Goal: Task Accomplishment & Management: Manage account settings

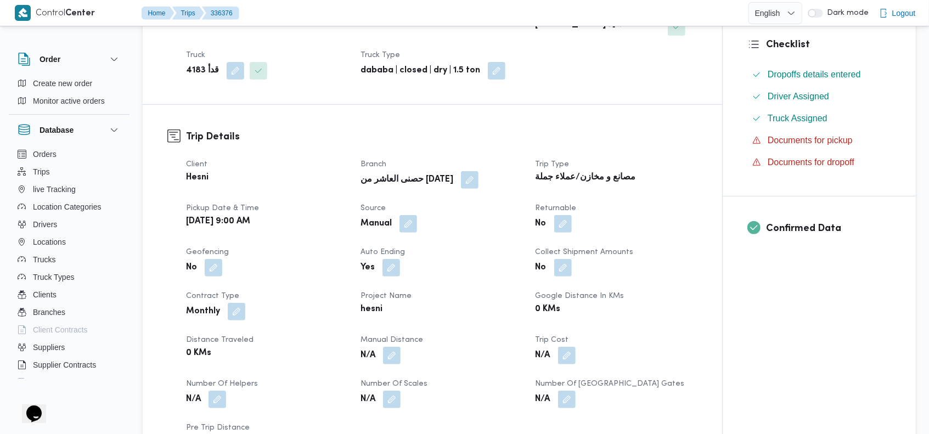
scroll to position [280, 0]
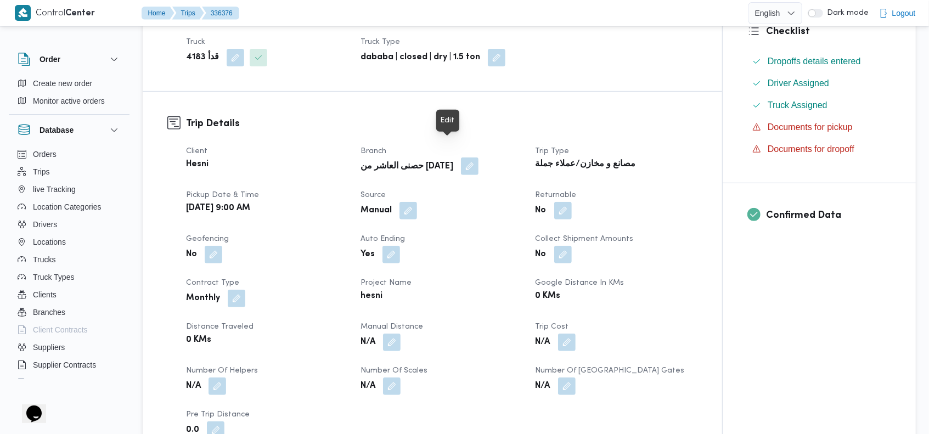
click at [461, 158] on button "button" at bounding box center [470, 167] width 18 height 18
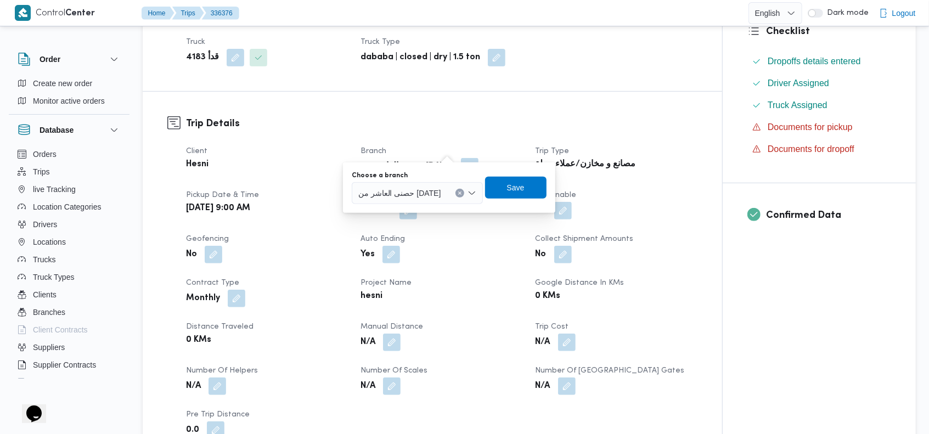
click at [458, 191] on icon "Clear input" at bounding box center [460, 193] width 4 height 4
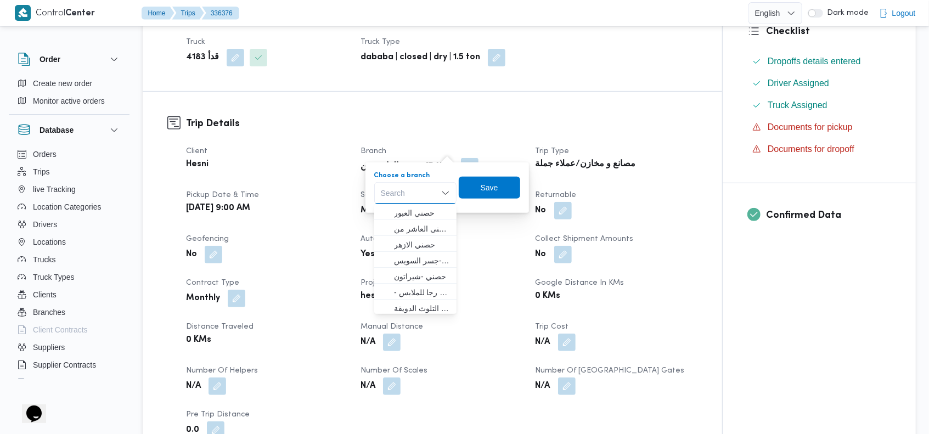
click at [414, 191] on div "Search Combo box. Selected. Combo box input. Search. Type some text or, to disp…" at bounding box center [415, 193] width 82 height 22
type input "العا"
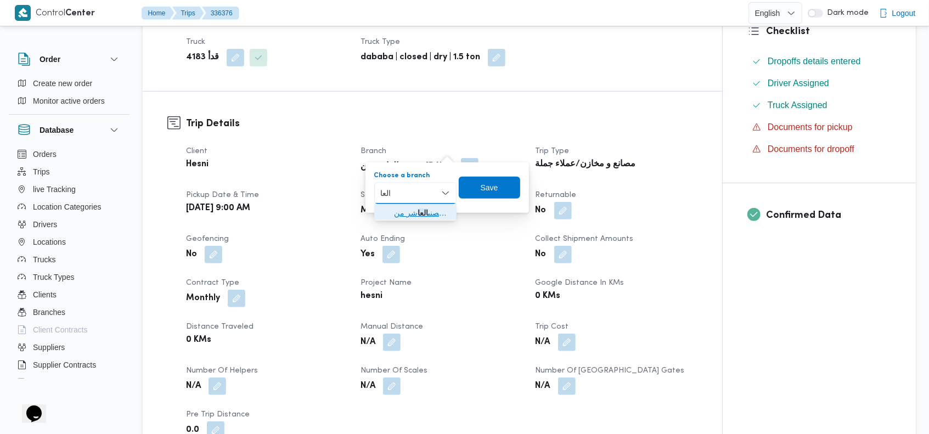
click at [413, 214] on span "حصنى العا شر من رمضان" at bounding box center [422, 212] width 56 height 13
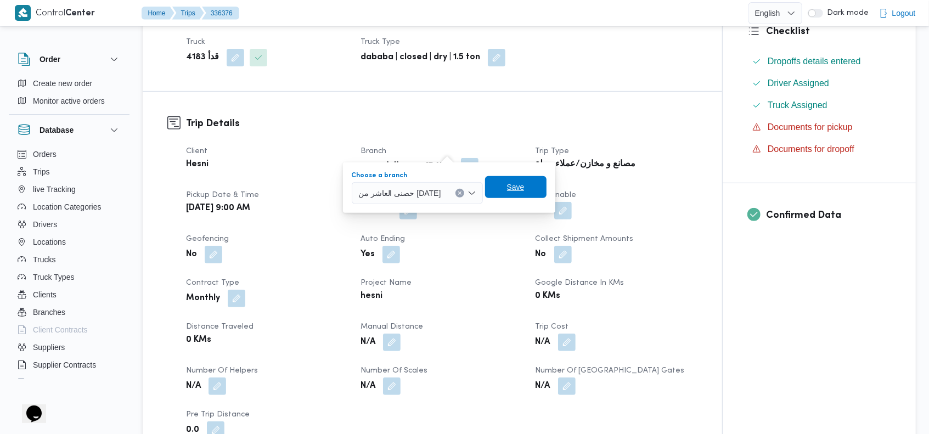
click at [502, 187] on span "Save" at bounding box center [515, 187] width 61 height 22
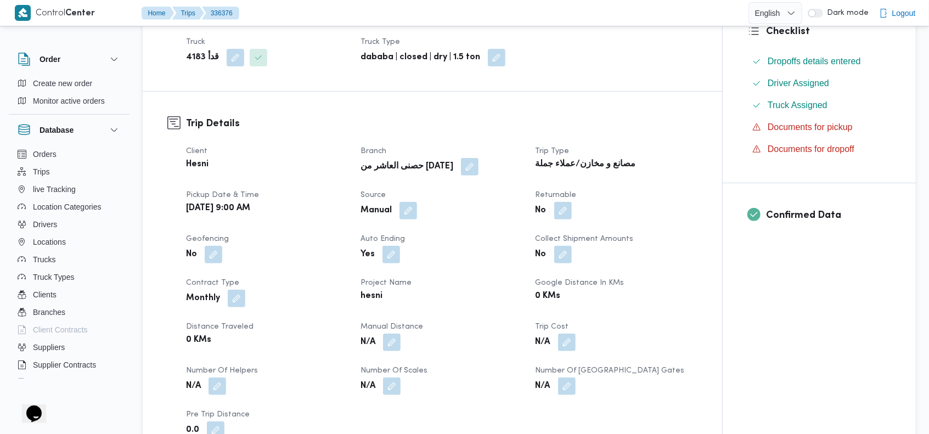
click at [566, 92] on div "Trip Details Client Hesni Branch حصنى العاشر من رمضان Trip Type مصانع و مخازن/ع…" at bounding box center [433, 278] width 580 height 372
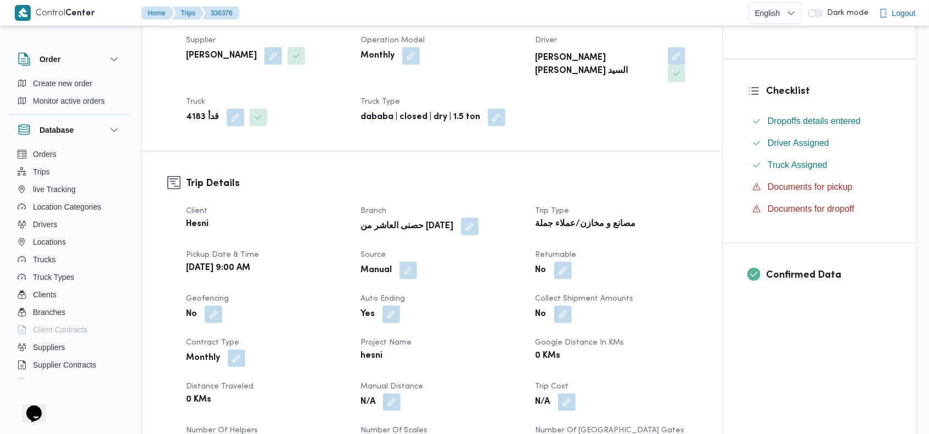
scroll to position [0, 0]
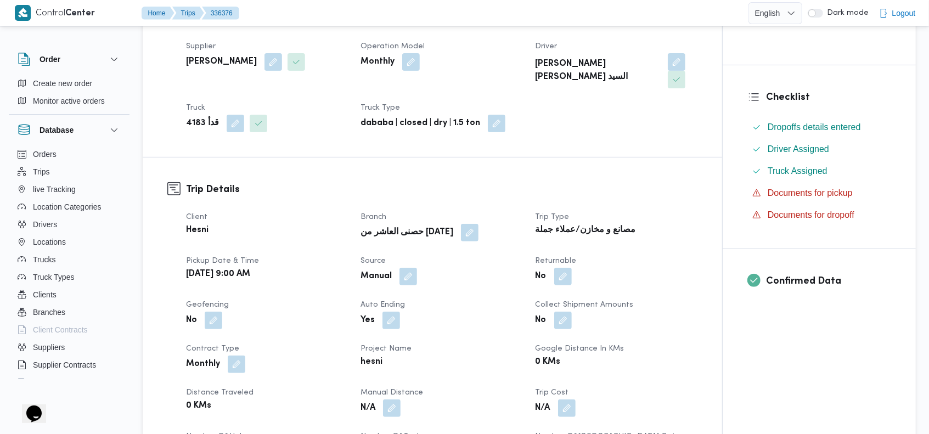
scroll to position [266, 0]
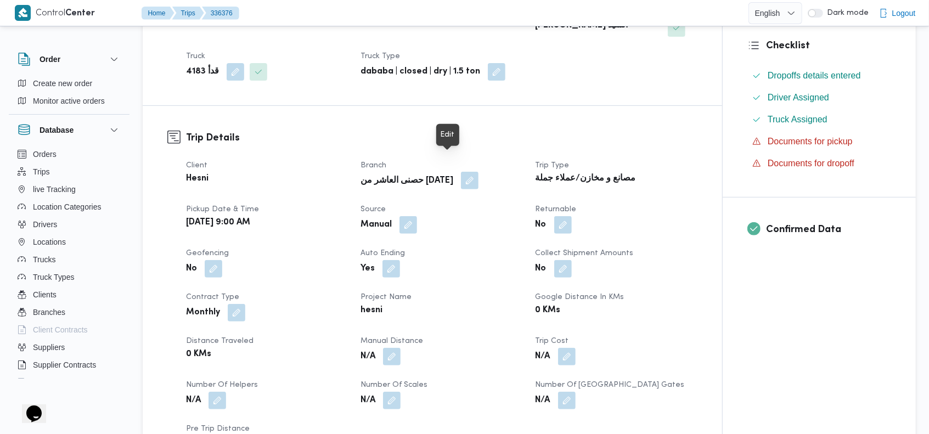
click at [461, 172] on button "button" at bounding box center [470, 181] width 18 height 18
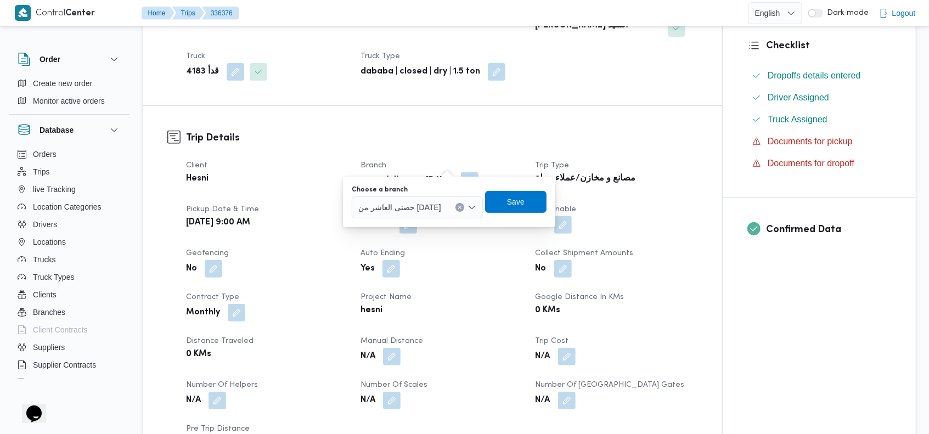
click at [458, 209] on icon "Clear input" at bounding box center [460, 207] width 4 height 4
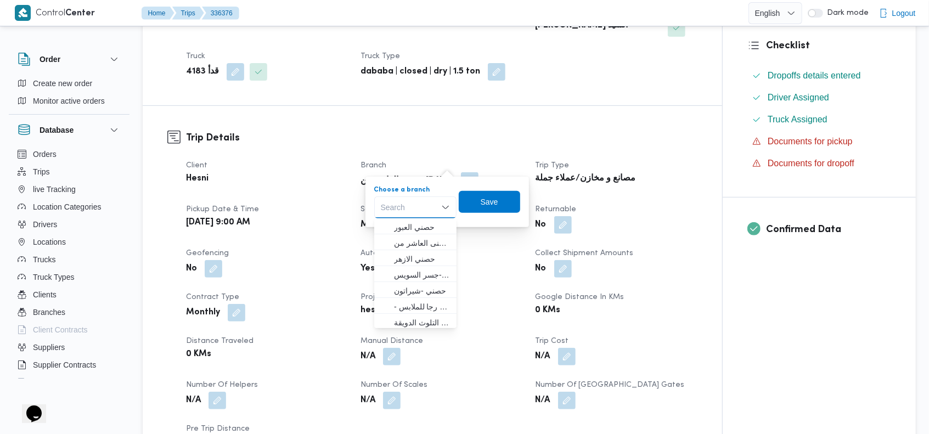
click at [412, 205] on div "Search Combo box. Selected. Combo box input. Search. Type some text or, to disp…" at bounding box center [415, 208] width 82 height 22
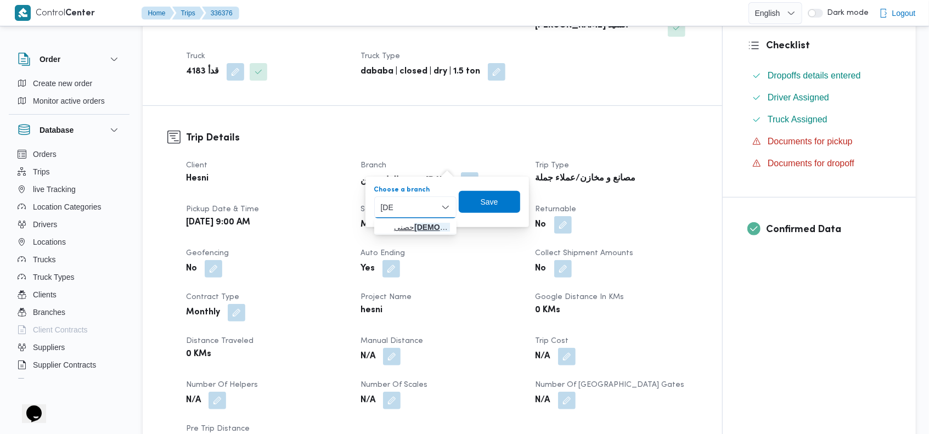
type input "البرا"
click at [414, 227] on mark "البرا" at bounding box center [458, 227] width 88 height 9
click at [494, 204] on span "Save" at bounding box center [498, 201] width 18 height 13
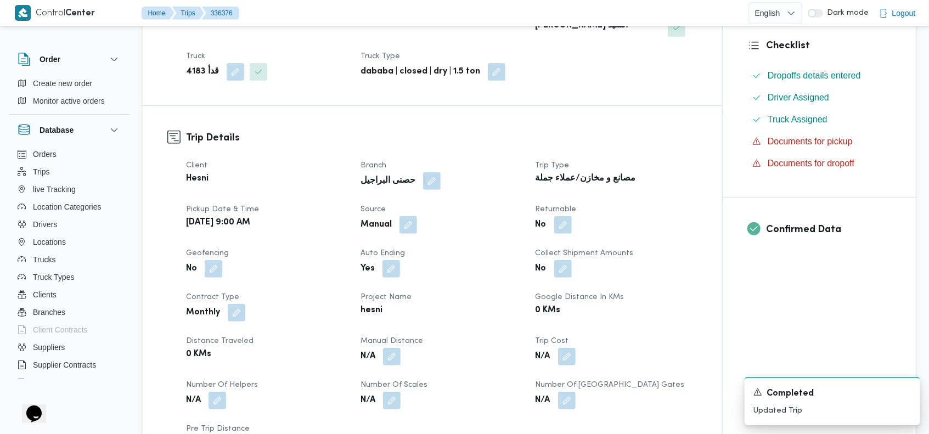
click at [626, 86] on div "Supplier Details Supplier عبدالحافظ السيد عبد الحافظ السيد Operation Model Mont…" at bounding box center [433, 20] width 580 height 170
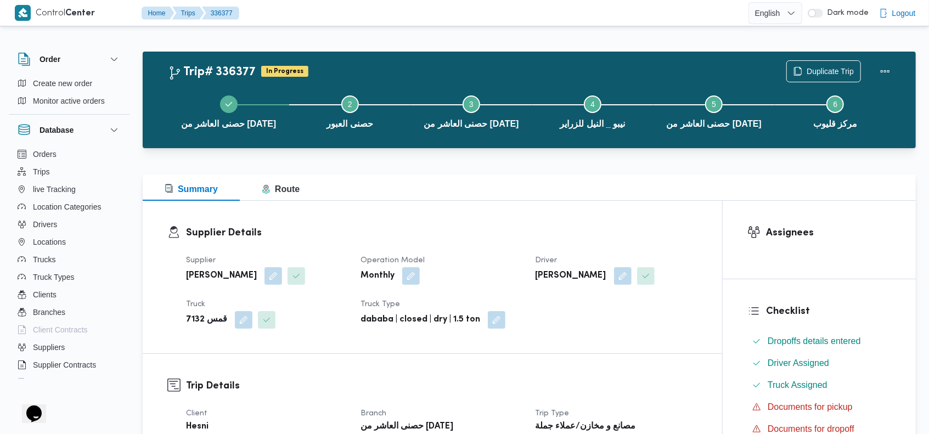
click at [606, 69] on div "Trip# 336377 In Progress Duplicate Trip" at bounding box center [532, 71] width 728 height 22
click at [581, 52] on div "Trip# 336377 In Progress Duplicate Trip حصنى العاشر من رمضان Step 2 is incomple…" at bounding box center [529, 100] width 773 height 97
